Goal: Use online tool/utility: Utilize a website feature to perform a specific function

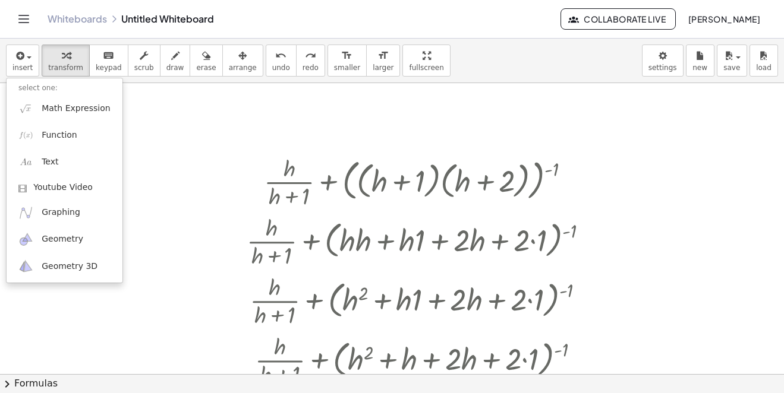
click at [69, 116] on link "Math Expression" at bounding box center [65, 108] width 116 height 27
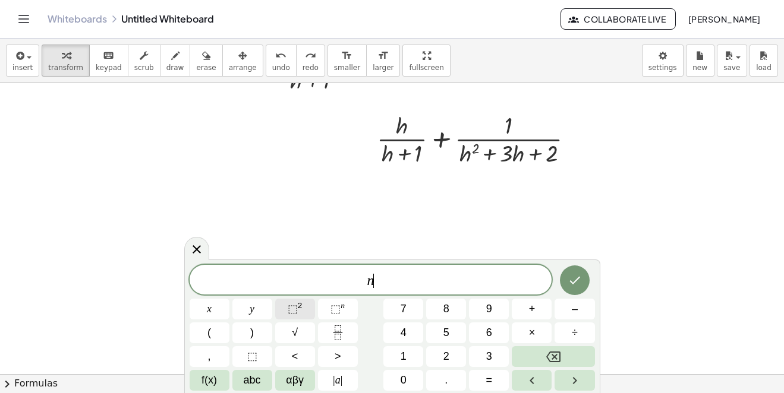
click at [292, 310] on span "⬚" at bounding box center [293, 309] width 10 height 12
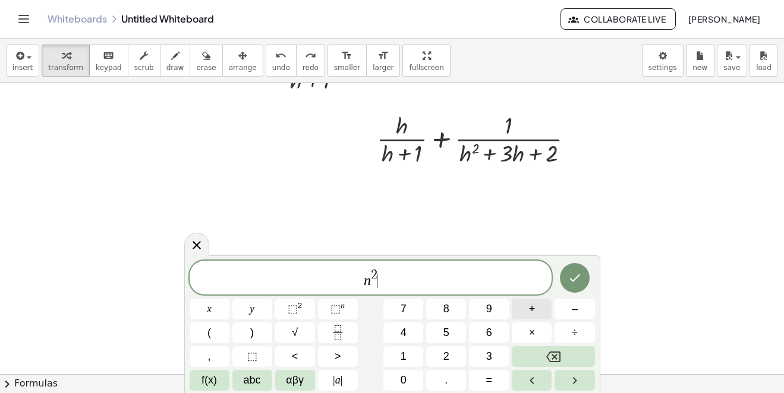
click at [539, 311] on button "+" at bounding box center [532, 309] width 40 height 21
click at [453, 277] on span "n 2 + 2 n ​" at bounding box center [371, 278] width 362 height 21
click at [496, 383] on button "=" at bounding box center [489, 380] width 40 height 21
click at [218, 332] on button "(" at bounding box center [210, 333] width 40 height 21
click at [541, 311] on button "+" at bounding box center [532, 309] width 40 height 21
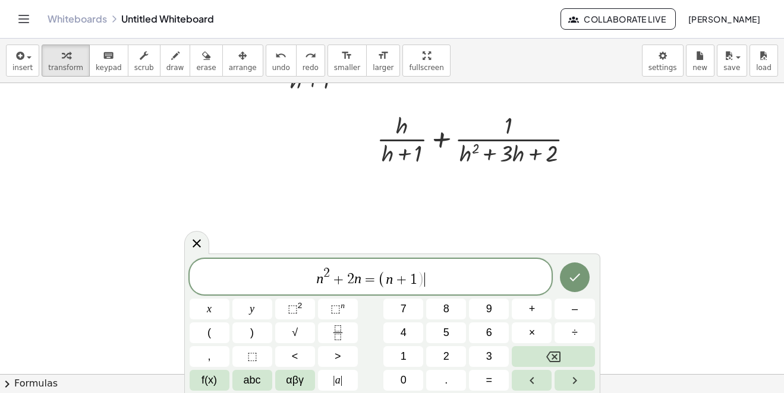
click at [441, 275] on span "n 2 + 2 n = ( n + 1 ) ​" at bounding box center [371, 277] width 362 height 23
click at [263, 329] on button ")" at bounding box center [252, 333] width 40 height 21
click at [301, 308] on sup "2" at bounding box center [300, 305] width 5 height 9
click at [581, 309] on button "–" at bounding box center [574, 309] width 40 height 21
click at [576, 275] on icon "Done" at bounding box center [574, 277] width 14 height 14
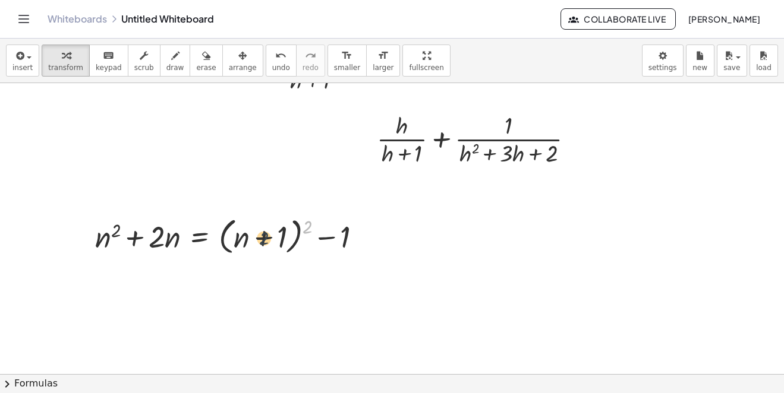
drag, startPoint x: 305, startPoint y: 225, endPoint x: 258, endPoint y: 237, distance: 48.6
click at [259, 237] on div at bounding box center [233, 235] width 288 height 45
click at [302, 225] on div at bounding box center [233, 235] width 288 height 45
click at [304, 227] on div at bounding box center [233, 235] width 288 height 45
click at [307, 228] on div at bounding box center [248, 236] width 319 height 40
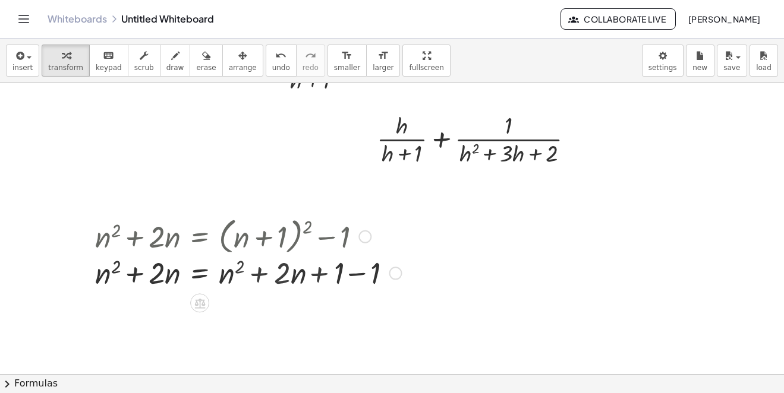
scroll to position [532, 0]
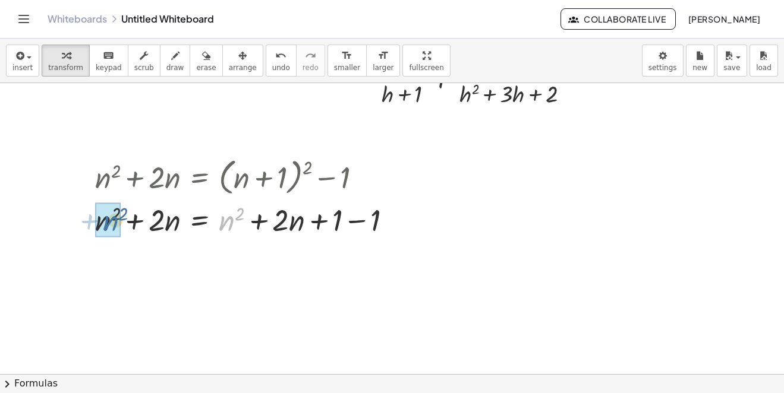
drag, startPoint x: 231, startPoint y: 223, endPoint x: 114, endPoint y: 222, distance: 117.1
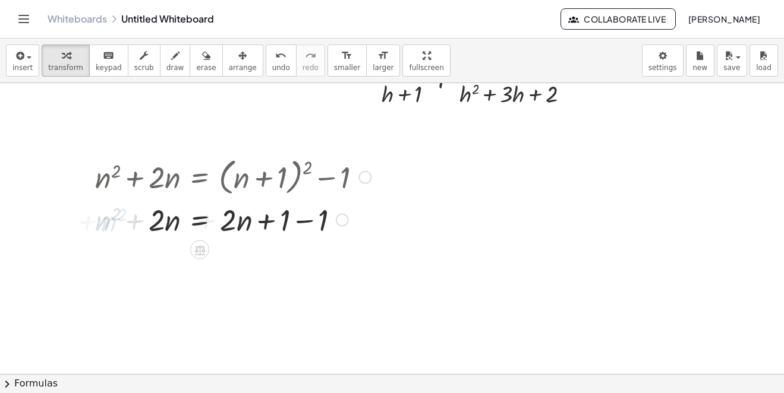
scroll to position [591, 0]
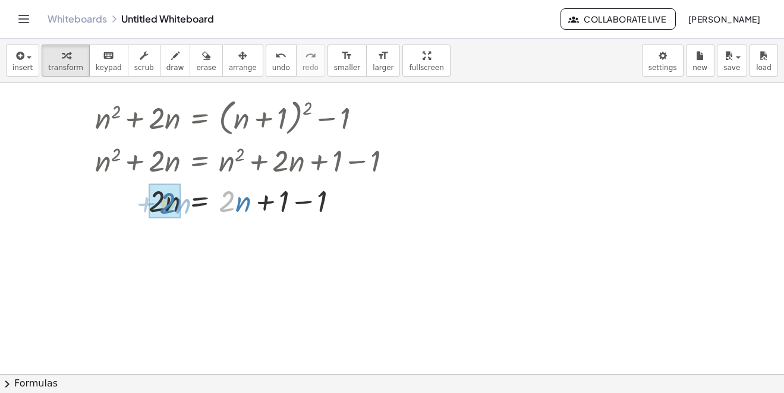
drag, startPoint x: 231, startPoint y: 204, endPoint x: 170, endPoint y: 204, distance: 61.2
click at [242, 209] on div at bounding box center [248, 200] width 319 height 40
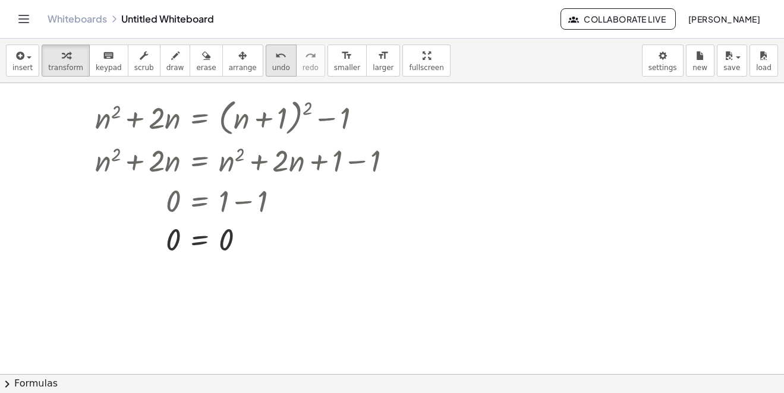
click at [267, 57] on button "undo undo" at bounding box center [281, 61] width 31 height 32
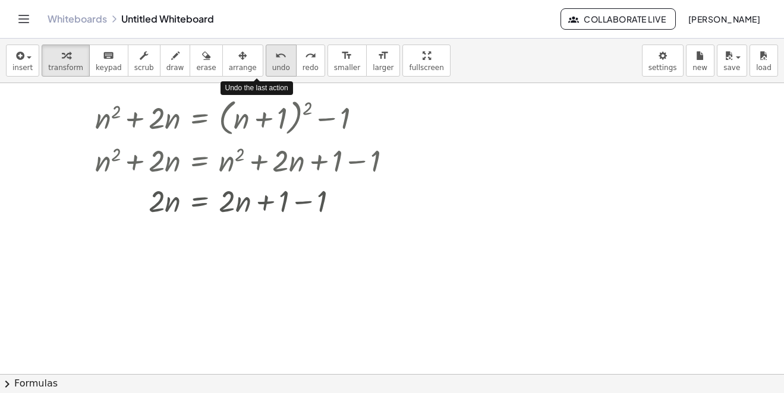
click at [267, 57] on button "undo undo" at bounding box center [281, 61] width 31 height 32
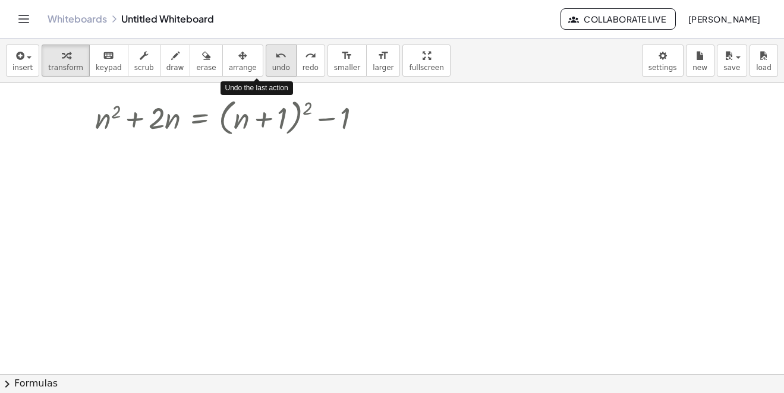
click at [267, 57] on button "undo undo" at bounding box center [281, 61] width 31 height 32
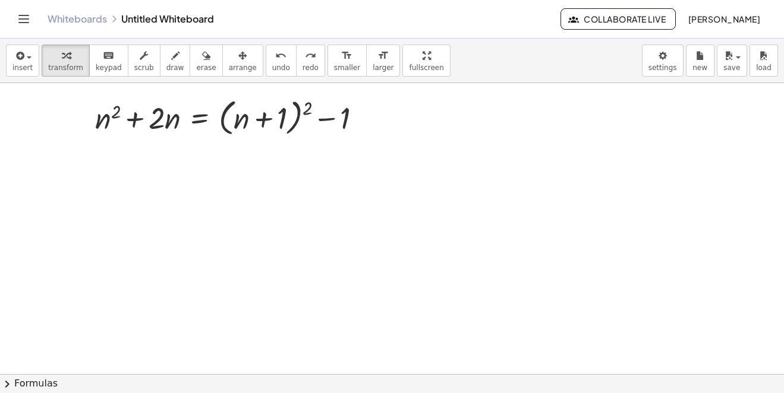
scroll to position [532, 0]
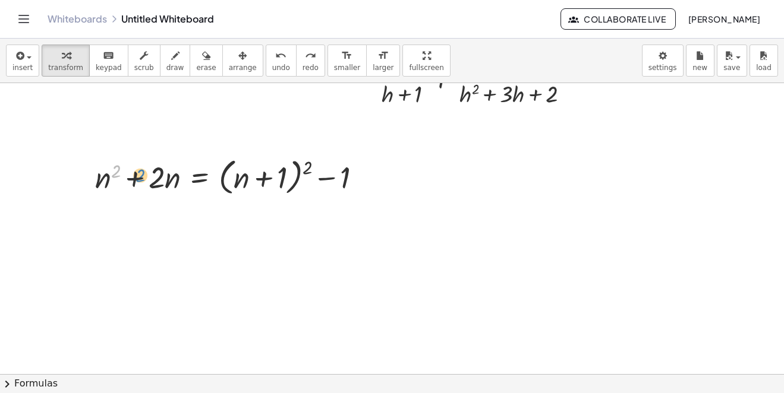
drag, startPoint x: 119, startPoint y: 171, endPoint x: 120, endPoint y: 179, distance: 8.4
click at [117, 179] on div at bounding box center [233, 176] width 288 height 45
click at [153, 179] on div at bounding box center [233, 176] width 288 height 45
click at [113, 172] on div at bounding box center [233, 176] width 288 height 45
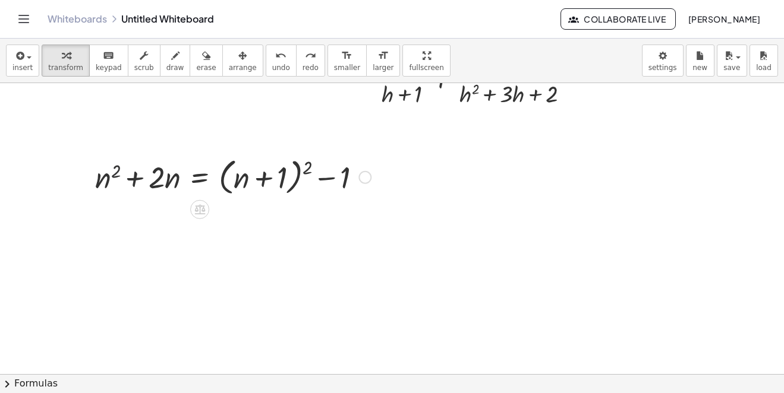
click at [116, 173] on div at bounding box center [233, 176] width 288 height 45
click at [115, 173] on div at bounding box center [233, 176] width 288 height 45
click at [114, 172] on div at bounding box center [233, 176] width 288 height 45
drag, startPoint x: 176, startPoint y: 182, endPoint x: 106, endPoint y: 184, distance: 70.1
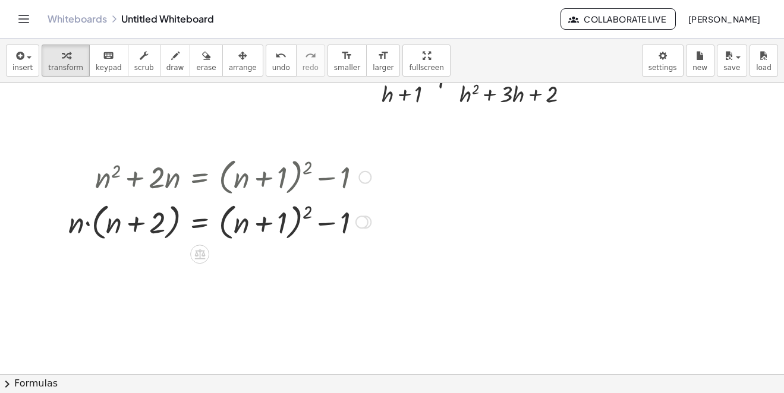
scroll to position [591, 0]
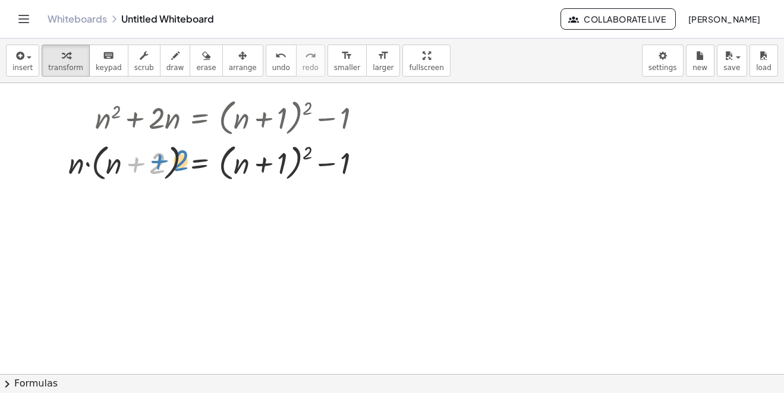
drag, startPoint x: 160, startPoint y: 165, endPoint x: 166, endPoint y: 163, distance: 6.4
click at [166, 163] on div at bounding box center [219, 162] width 314 height 45
click at [153, 163] on div at bounding box center [219, 162] width 314 height 45
click at [159, 160] on div at bounding box center [219, 162] width 314 height 45
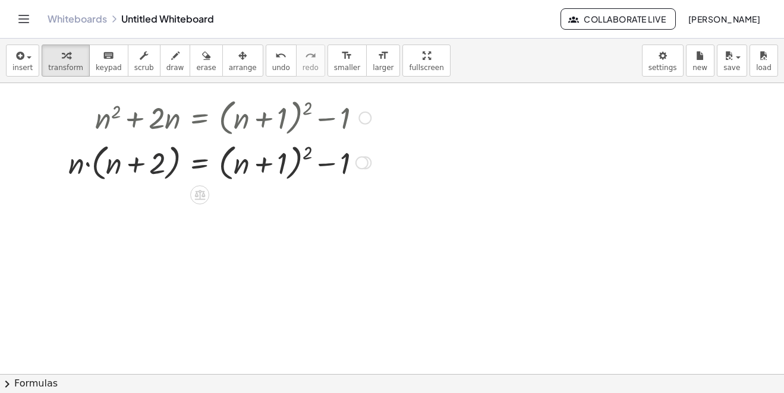
click at [159, 160] on div at bounding box center [219, 162] width 314 height 45
drag, startPoint x: 78, startPoint y: 168, endPoint x: 131, endPoint y: 162, distance: 53.2
click at [131, 162] on div at bounding box center [219, 162] width 314 height 45
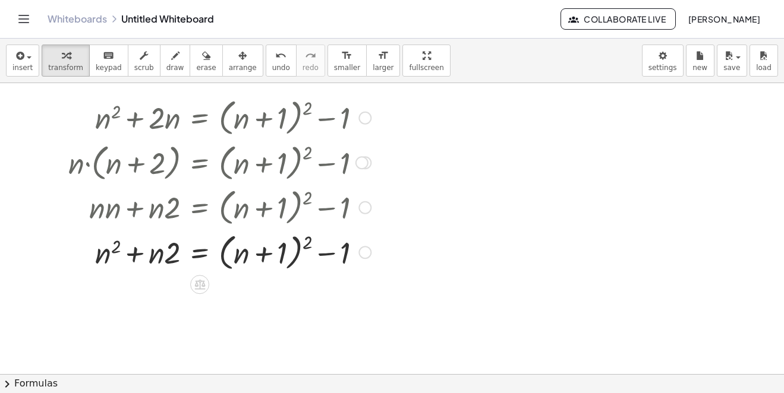
click at [310, 245] on div at bounding box center [219, 251] width 314 height 45
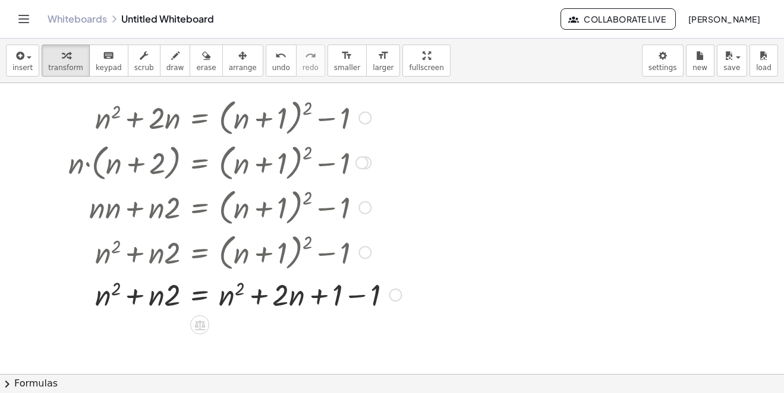
scroll to position [651, 0]
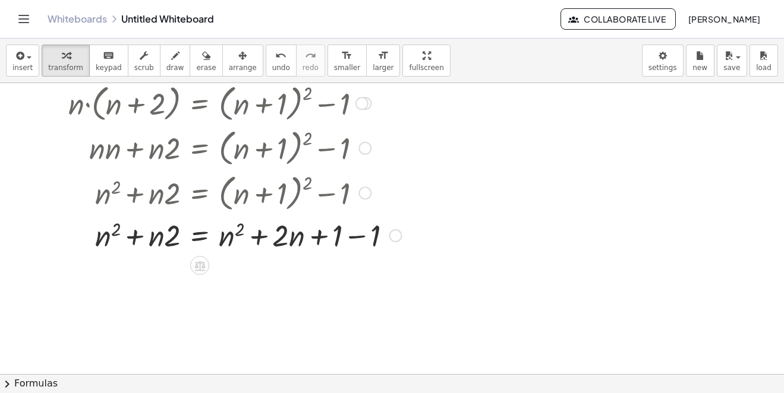
click at [362, 236] on div at bounding box center [234, 235] width 345 height 40
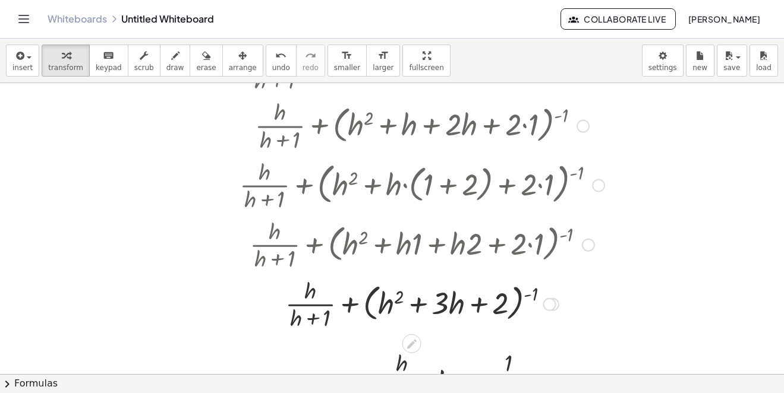
scroll to position [354, 0]
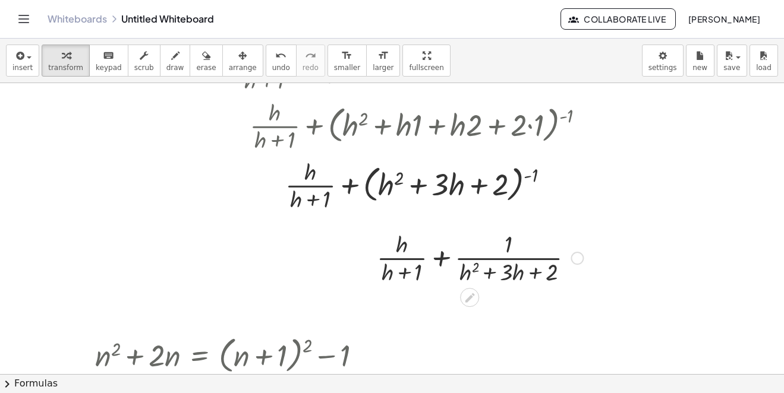
click at [442, 261] on div at bounding box center [480, 257] width 218 height 59
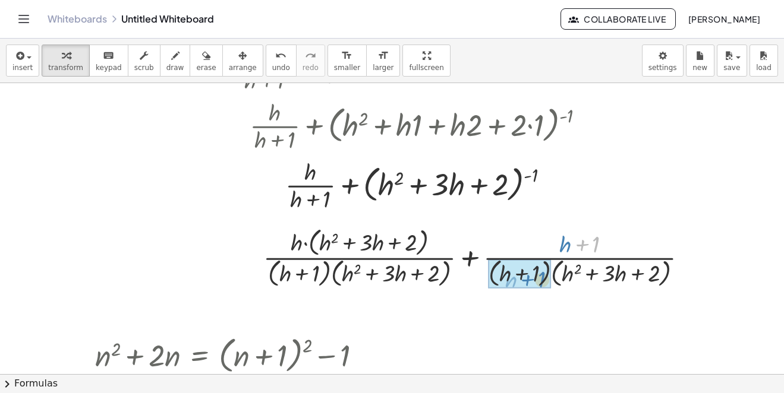
drag, startPoint x: 576, startPoint y: 244, endPoint x: 511, endPoint y: 275, distance: 71.8
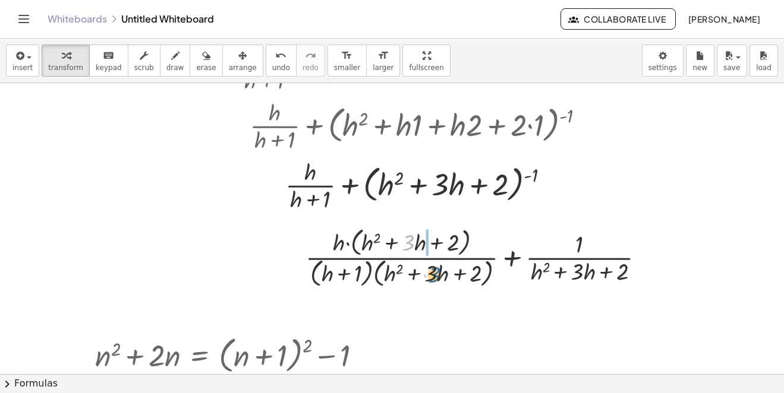
drag, startPoint x: 413, startPoint y: 245, endPoint x: 406, endPoint y: 258, distance: 14.9
click at [439, 277] on div at bounding box center [479, 257] width 361 height 66
drag, startPoint x: 392, startPoint y: 245, endPoint x: 418, endPoint y: 273, distance: 38.7
click at [421, 276] on div at bounding box center [479, 257] width 361 height 66
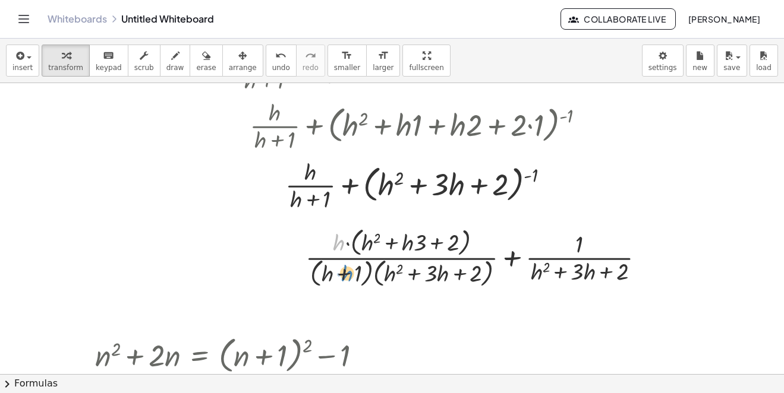
drag, startPoint x: 337, startPoint y: 245, endPoint x: 396, endPoint y: 266, distance: 62.2
click at [365, 278] on div at bounding box center [479, 257] width 361 height 66
click at [390, 266] on div at bounding box center [479, 257] width 361 height 66
click at [389, 266] on div at bounding box center [479, 257] width 361 height 66
click at [445, 279] on div at bounding box center [479, 257] width 361 height 66
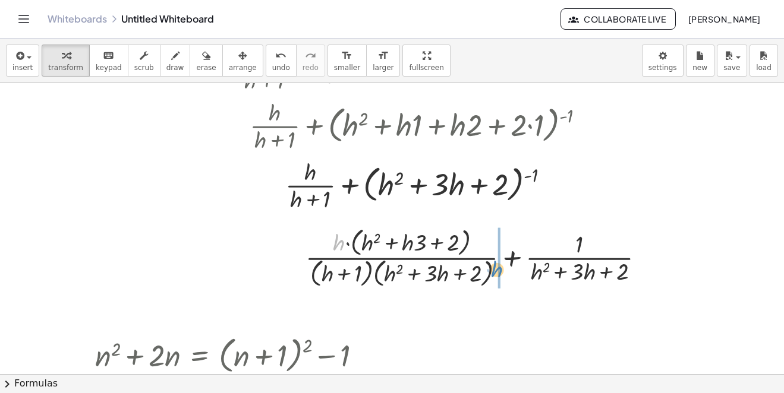
drag, startPoint x: 343, startPoint y: 242, endPoint x: 509, endPoint y: 263, distance: 166.5
click at [509, 263] on div at bounding box center [479, 257] width 361 height 66
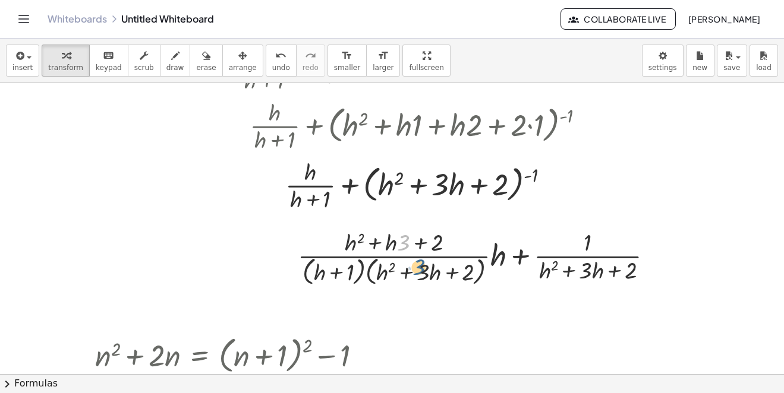
drag, startPoint x: 406, startPoint y: 245, endPoint x: 424, endPoint y: 274, distance: 34.5
click at [424, 274] on div at bounding box center [480, 257] width 377 height 63
drag, startPoint x: 376, startPoint y: 245, endPoint x: 470, endPoint y: 258, distance: 94.8
click at [407, 278] on div at bounding box center [480, 257] width 377 height 63
drag, startPoint x: 505, startPoint y: 255, endPoint x: 467, endPoint y: 243, distance: 39.3
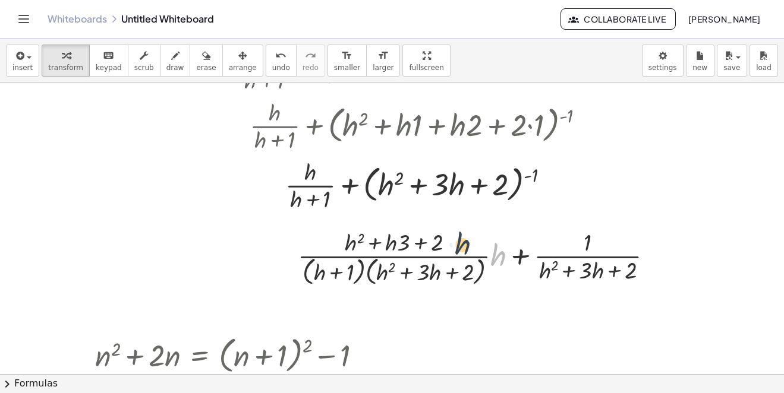
click at [467, 243] on div at bounding box center [480, 257] width 377 height 63
drag, startPoint x: 492, startPoint y: 258, endPoint x: 421, endPoint y: 266, distance: 71.7
click at [349, 239] on div at bounding box center [480, 257] width 377 height 63
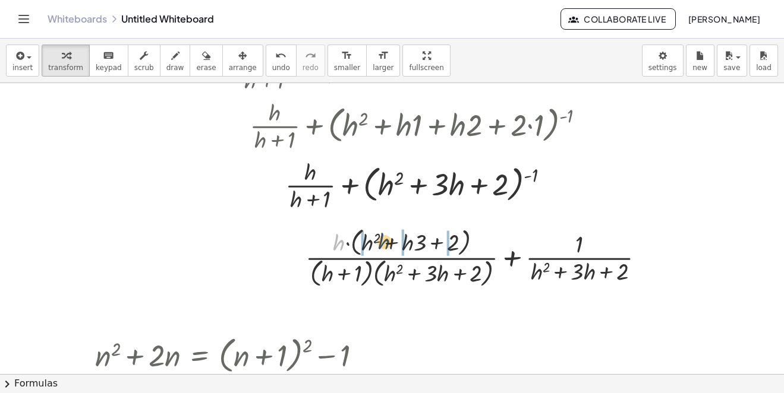
drag, startPoint x: 340, startPoint y: 242, endPoint x: 388, endPoint y: 234, distance: 48.8
click at [388, 241] on div at bounding box center [479, 257] width 361 height 66
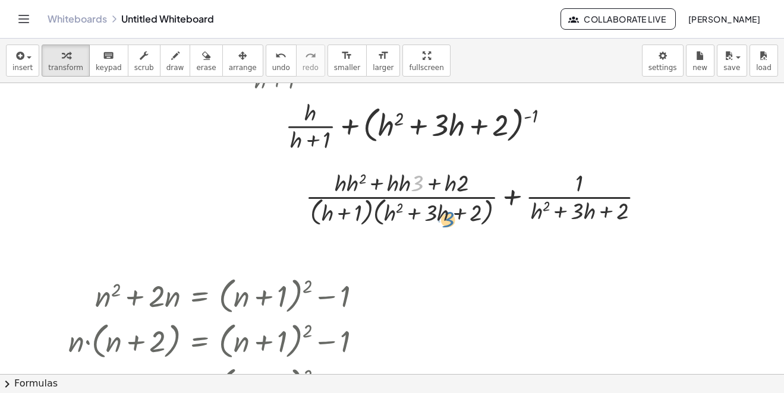
drag, startPoint x: 414, startPoint y: 184, endPoint x: 407, endPoint y: 197, distance: 14.6
click at [430, 210] on div at bounding box center [479, 197] width 361 height 63
drag, startPoint x: 398, startPoint y: 182, endPoint x: 404, endPoint y: 182, distance: 6.6
drag, startPoint x: 341, startPoint y: 184, endPoint x: 354, endPoint y: 180, distance: 13.2
drag, startPoint x: 444, startPoint y: 185, endPoint x: 461, endPoint y: 191, distance: 16.9
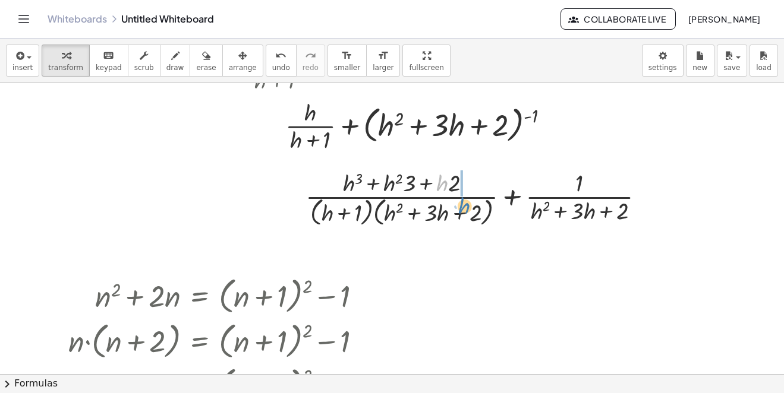
click at [469, 193] on div at bounding box center [479, 197] width 361 height 63
drag, startPoint x: 377, startPoint y: 194, endPoint x: 383, endPoint y: 205, distance: 12.5
click at [383, 205] on div at bounding box center [479, 197] width 361 height 63
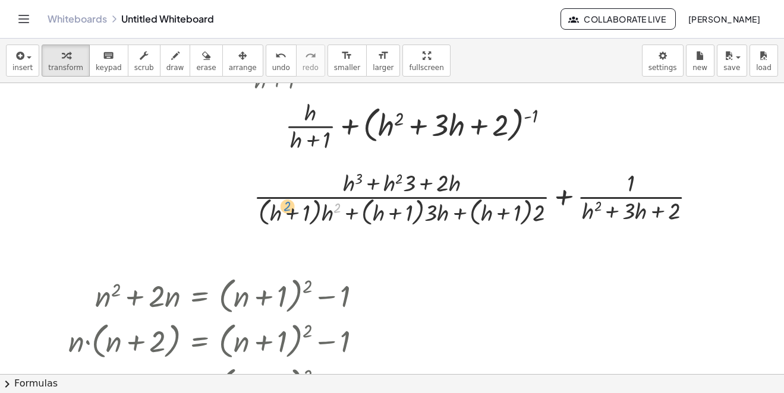
click at [289, 213] on div at bounding box center [480, 197] width 464 height 63
drag, startPoint x: 333, startPoint y: 217, endPoint x: 299, endPoint y: 212, distance: 34.2
click at [305, 215] on div at bounding box center [480, 197] width 464 height 63
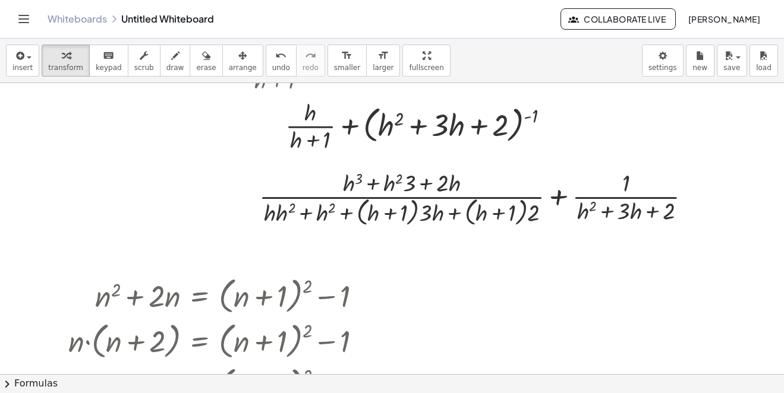
scroll to position [472, 0]
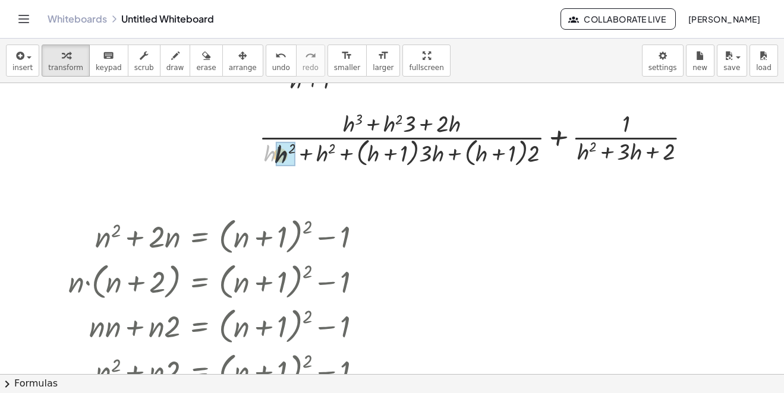
drag, startPoint x: 270, startPoint y: 152, endPoint x: 326, endPoint y: 170, distance: 58.3
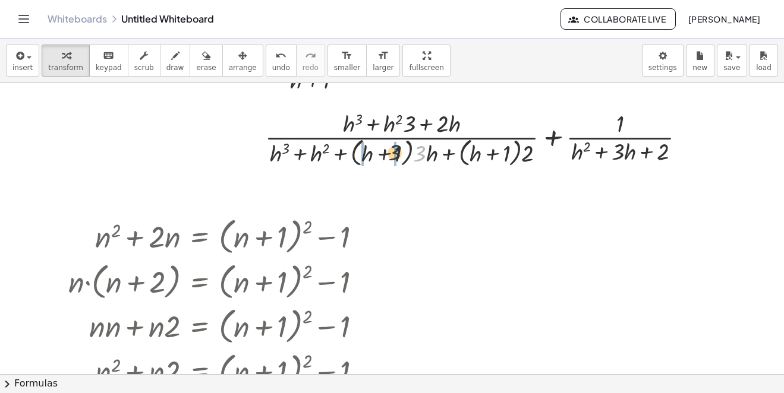
drag, startPoint x: 419, startPoint y: 152, endPoint x: 381, endPoint y: 150, distance: 38.1
click at [381, 150] on div at bounding box center [480, 138] width 442 height 63
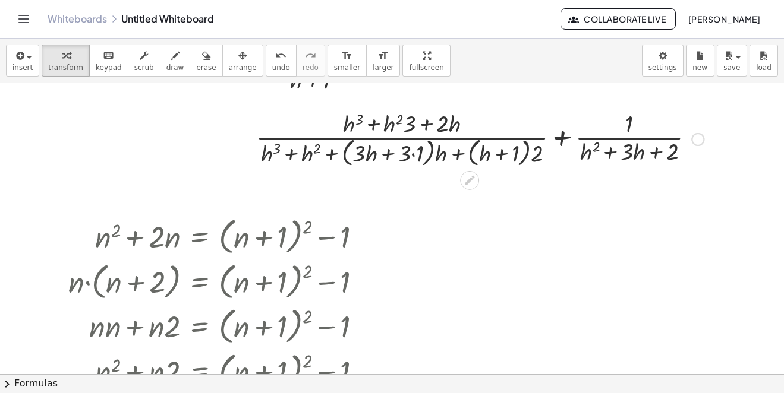
click at [415, 154] on div at bounding box center [479, 138] width 459 height 63
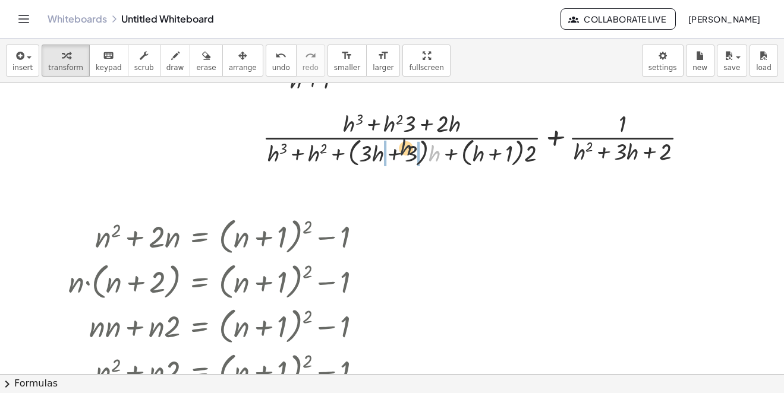
drag, startPoint x: 434, startPoint y: 160, endPoint x: 392, endPoint y: 156, distance: 41.9
click at [392, 156] on div at bounding box center [480, 138] width 446 height 63
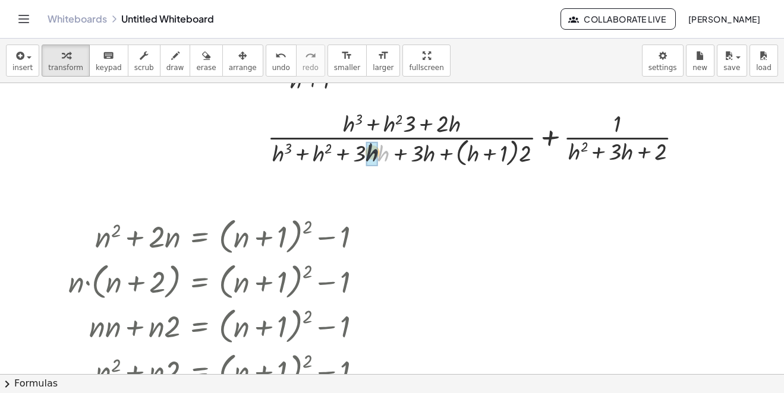
drag, startPoint x: 383, startPoint y: 158, endPoint x: 377, endPoint y: 156, distance: 6.2
click at [465, 155] on div at bounding box center [479, 138] width 431 height 63
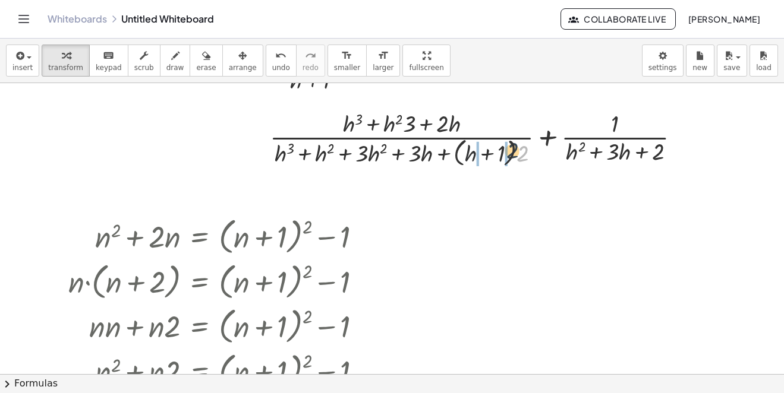
drag, startPoint x: 521, startPoint y: 155, endPoint x: 500, endPoint y: 152, distance: 20.5
click at [500, 152] on div at bounding box center [479, 138] width 431 height 63
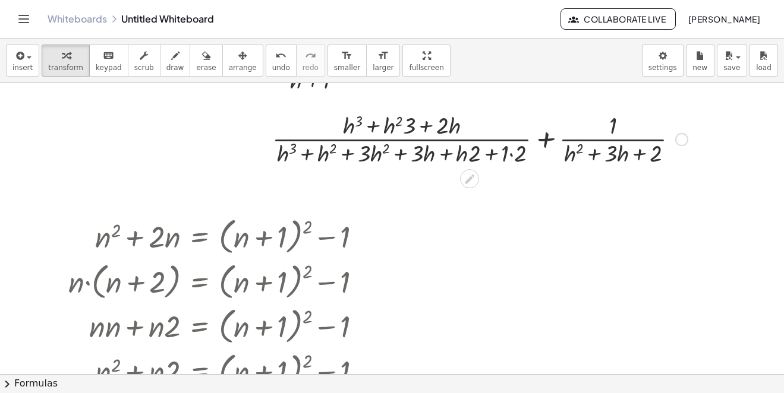
click at [510, 149] on div at bounding box center [479, 138] width 427 height 59
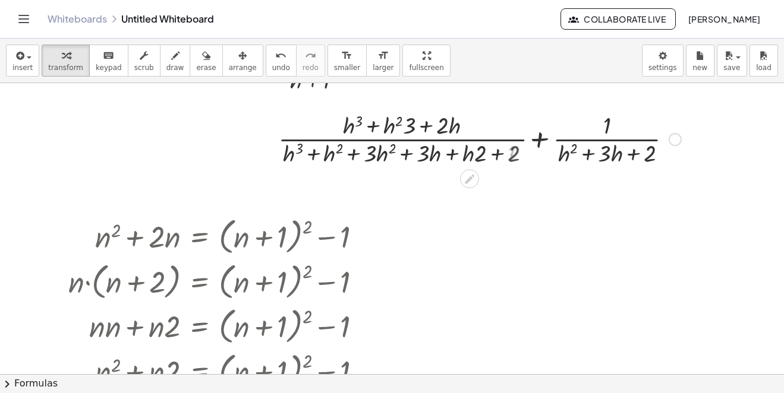
click at [455, 151] on div at bounding box center [480, 138] width 414 height 59
click at [452, 152] on div at bounding box center [480, 138] width 368 height 59
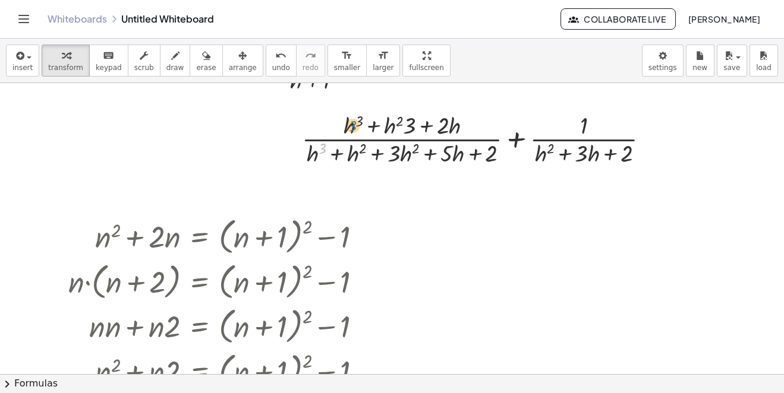
drag, startPoint x: 319, startPoint y: 150, endPoint x: 328, endPoint y: 143, distance: 11.4
click at [348, 126] on div at bounding box center [480, 138] width 368 height 59
drag, startPoint x: 313, startPoint y: 154, endPoint x: 389, endPoint y: 127, distance: 80.6
click at [389, 127] on div at bounding box center [480, 138] width 368 height 59
drag, startPoint x: 389, startPoint y: 127, endPoint x: 371, endPoint y: 124, distance: 18.1
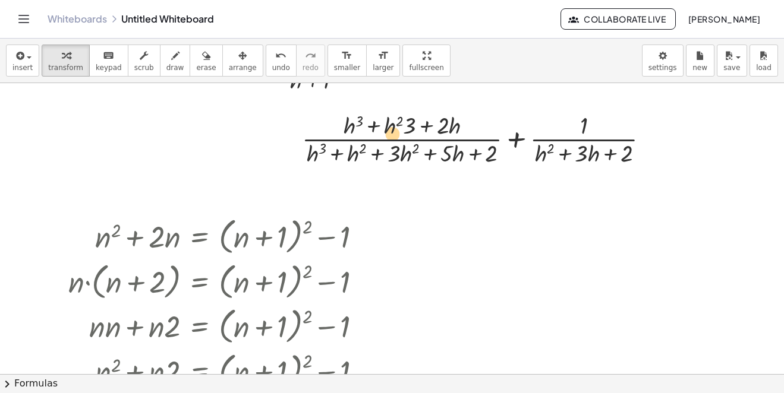
click at [389, 126] on div at bounding box center [480, 138] width 368 height 59
click at [385, 121] on div at bounding box center [480, 138] width 368 height 59
drag, startPoint x: 391, startPoint y: 124, endPoint x: 365, endPoint y: 172, distance: 54.0
drag, startPoint x: 390, startPoint y: 125, endPoint x: 427, endPoint y: 152, distance: 45.5
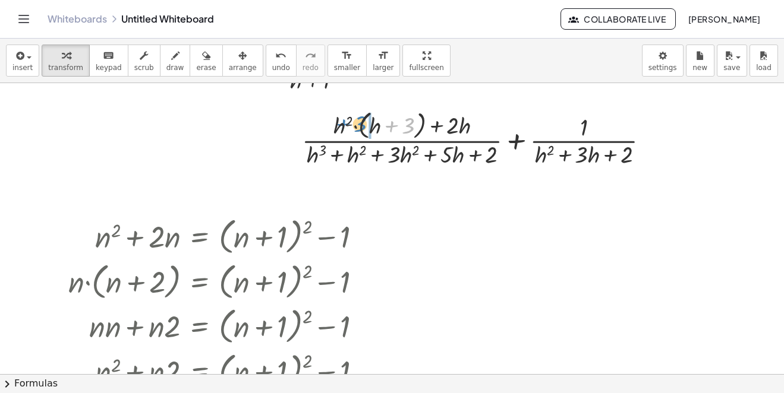
click at [349, 116] on div at bounding box center [480, 138] width 368 height 63
click at [350, 115] on div at bounding box center [480, 138] width 368 height 63
click at [355, 119] on div at bounding box center [480, 138] width 368 height 63
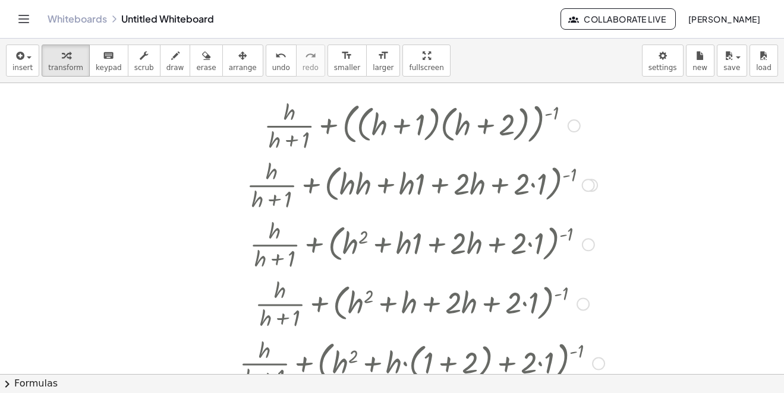
scroll to position [0, 0]
